Goal: Task Accomplishment & Management: Use online tool/utility

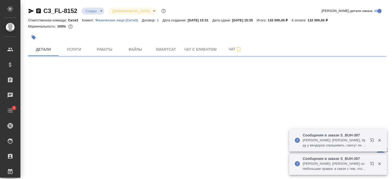
select select "RU"
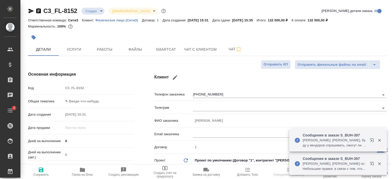
type textarea "x"
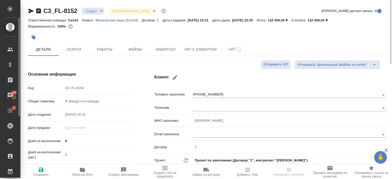
type textarea "x"
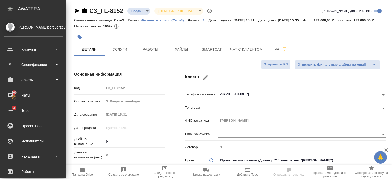
type textarea "x"
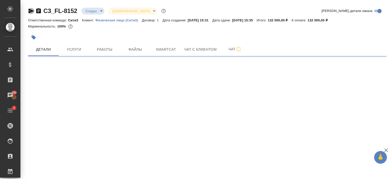
click at [29, 11] on icon "button" at bounding box center [31, 11] width 5 height 5
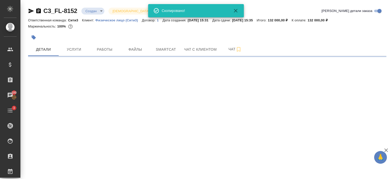
select select "RU"
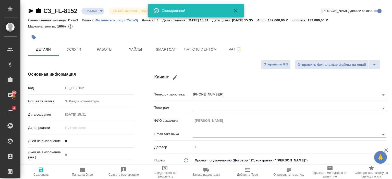
type textarea "x"
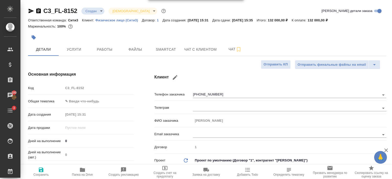
type textarea "x"
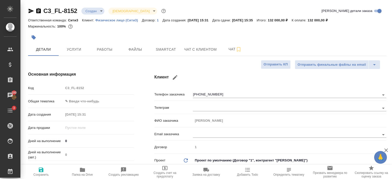
type textarea "x"
click at [52, 47] on span "Детали" at bounding box center [43, 49] width 24 height 6
click at [77, 49] on span "Услуги" at bounding box center [74, 49] width 24 height 6
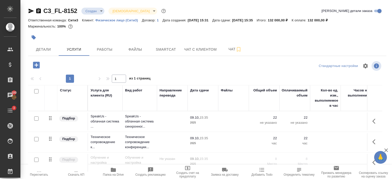
scroll to position [29, 0]
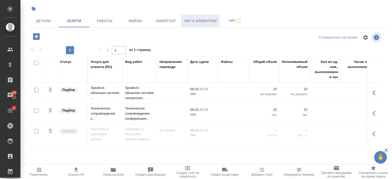
click at [190, 23] on span "Чат с клиентом" at bounding box center [200, 21] width 32 height 6
